Goal: Information Seeking & Learning: Learn about a topic

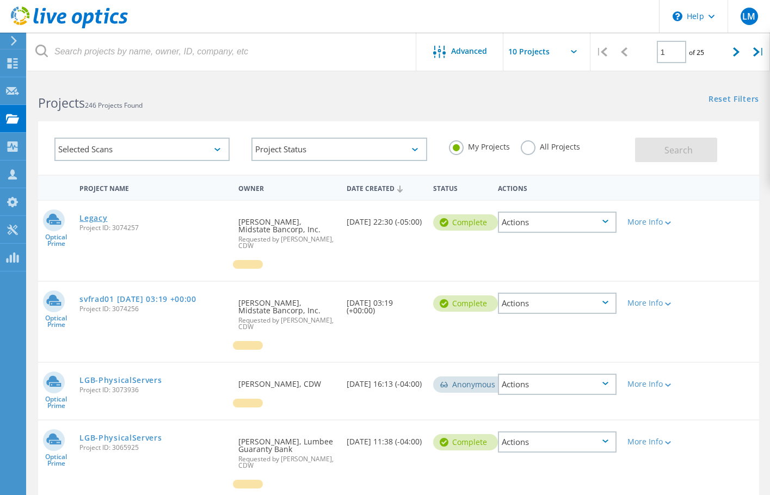
click at [107, 217] on link "Legacy" at bounding box center [93, 218] width 28 height 8
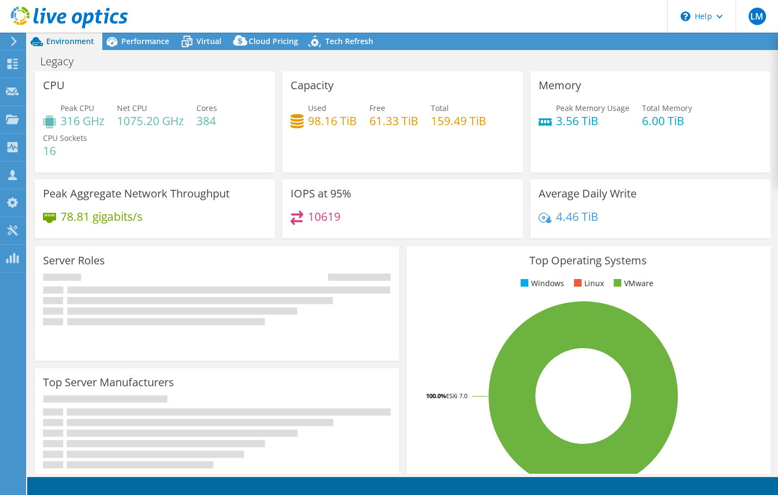
select select "USD"
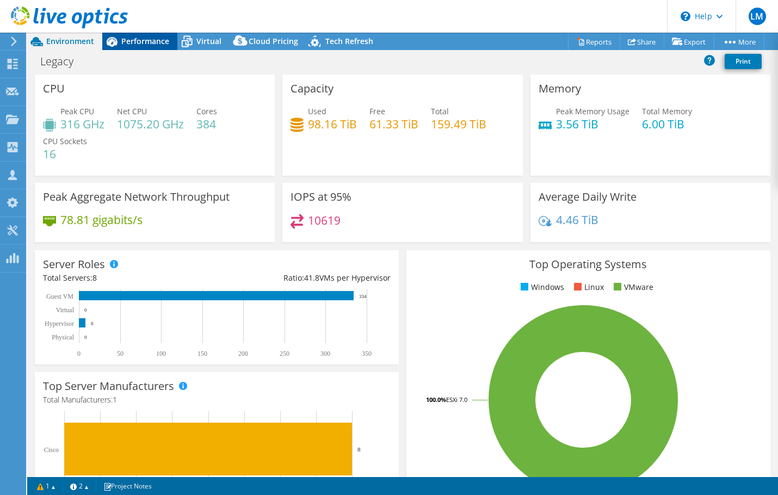
click at [137, 46] on div "Performance" at bounding box center [139, 41] width 75 height 17
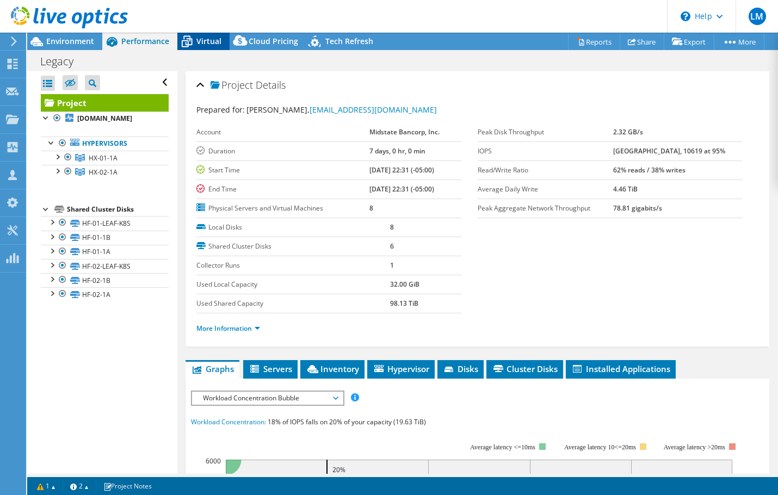
click at [206, 42] on span "Virtual" at bounding box center [208, 41] width 25 height 10
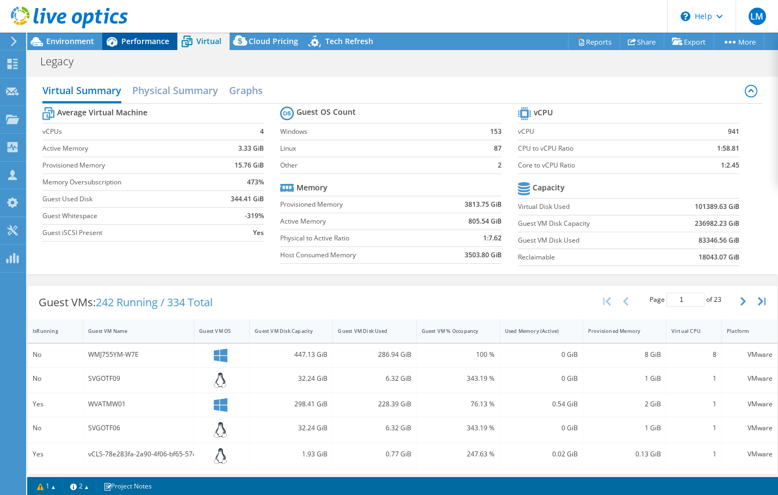
click at [149, 41] on span "Performance" at bounding box center [145, 41] width 48 height 10
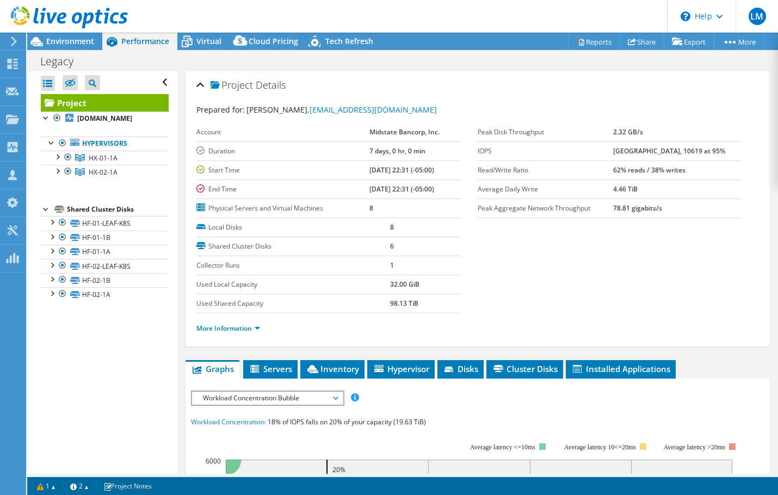
click at [576, 264] on section "Prepared for: Scot Gossen, scotg@legacybank.com Account Midstate Bancorp, Inc. …" at bounding box center [477, 224] width 562 height 240
click at [82, 46] on div "Environment" at bounding box center [64, 41] width 75 height 17
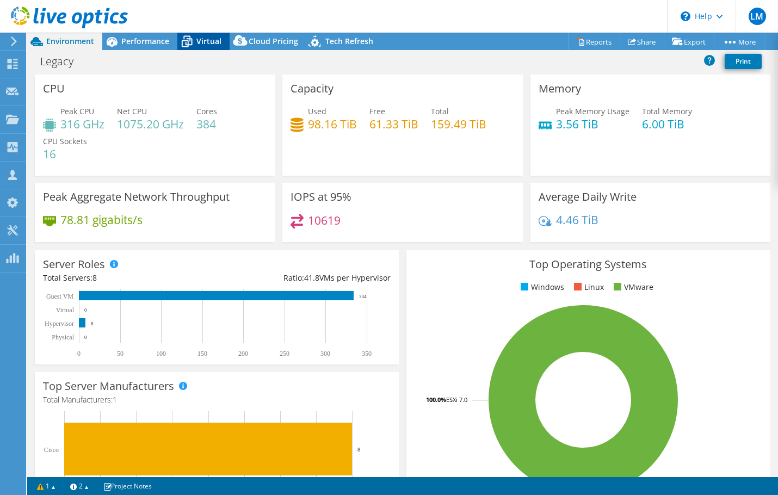
click at [200, 45] on span "Virtual" at bounding box center [208, 41] width 25 height 10
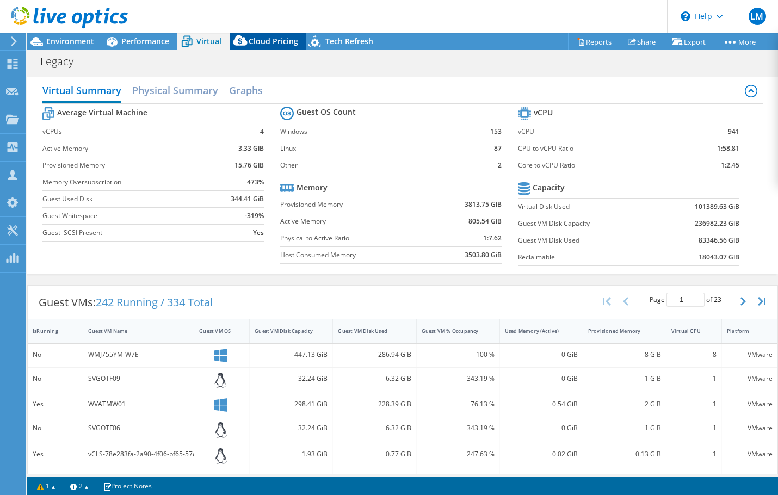
click at [283, 44] on span "Cloud Pricing" at bounding box center [274, 41] width 50 height 10
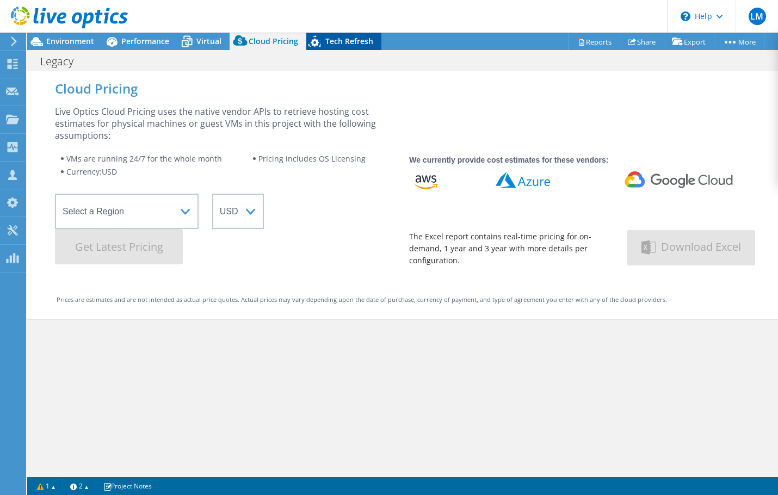
click at [331, 46] on span "Tech Refresh" at bounding box center [349, 41] width 48 height 10
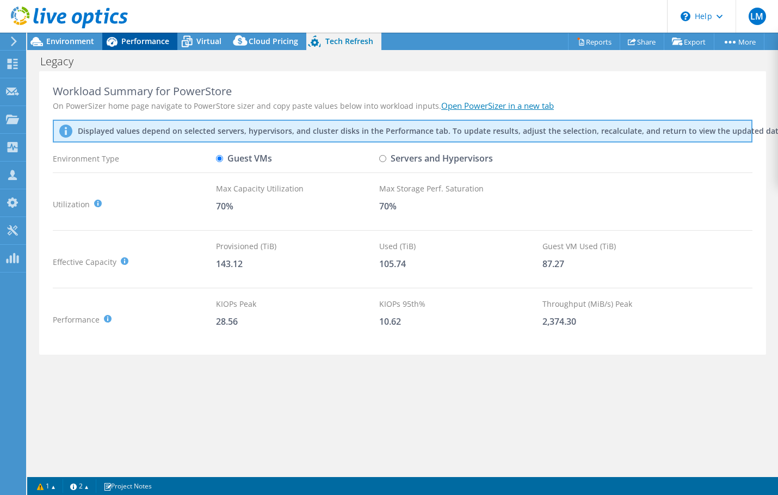
click at [143, 40] on span "Performance" at bounding box center [145, 41] width 48 height 10
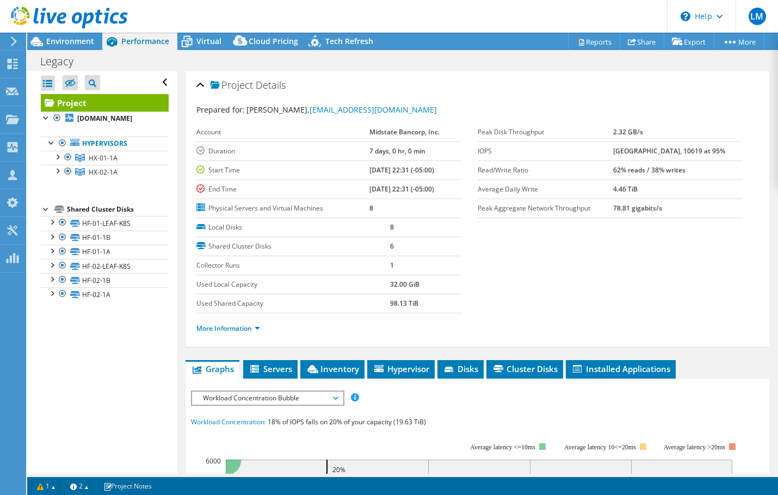
click at [299, 399] on span "Workload Concentration Bubble" at bounding box center [267, 398] width 140 height 13
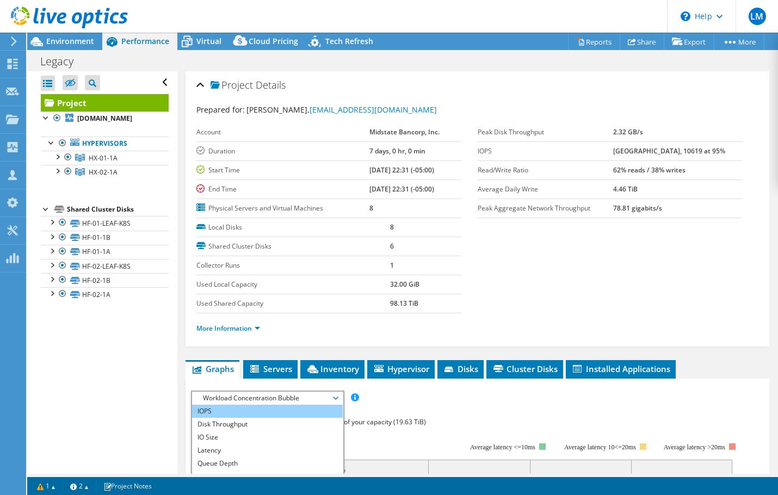
click at [291, 408] on li "IOPS" at bounding box center [267, 411] width 151 height 13
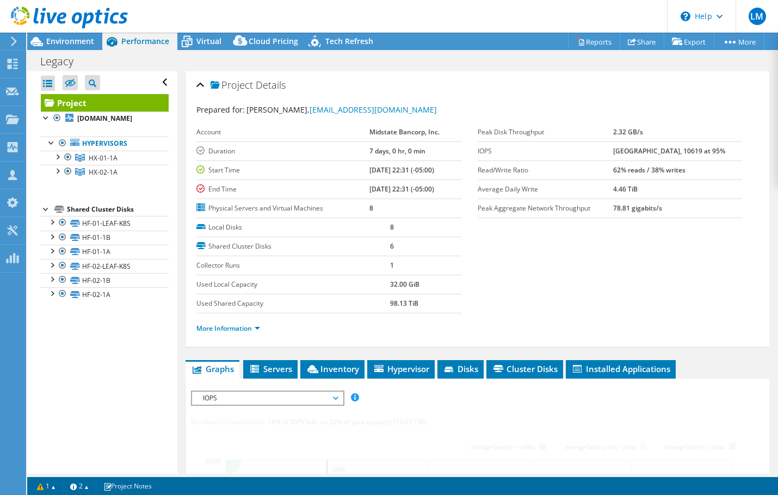
click at [573, 276] on section "Prepared for: Scot Gossen, scotg@legacybank.com Account Midstate Bancorp, Inc. …" at bounding box center [477, 224] width 562 height 240
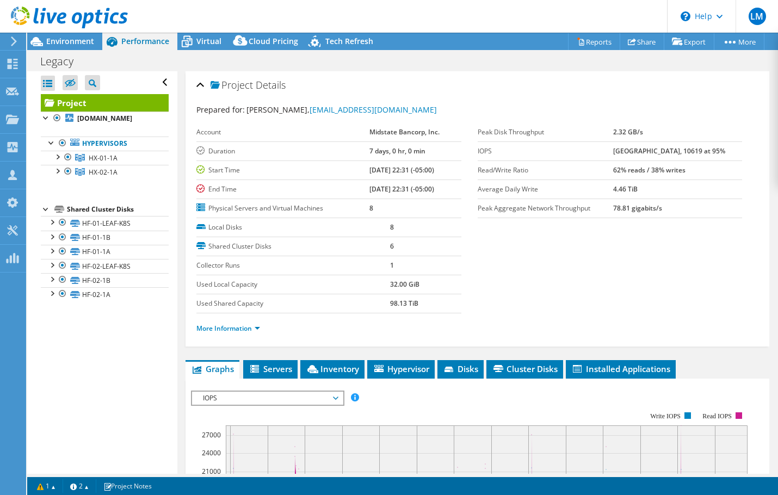
scroll to position [326, 0]
